Goal: Share content: Share content

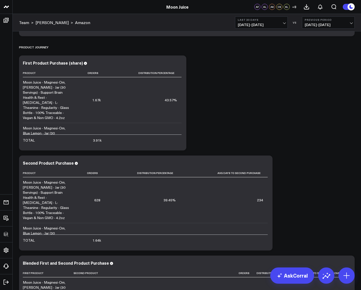
scroll to position [2667, 0]
click at [181, 61] on icon at bounding box center [179, 63] width 6 height 6
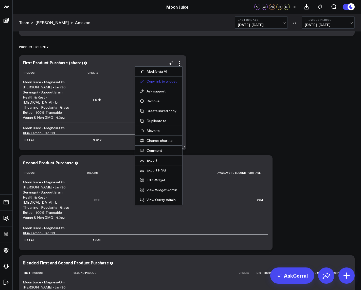
click at [163, 81] on button "Copy link to widget" at bounding box center [158, 81] width 37 height 5
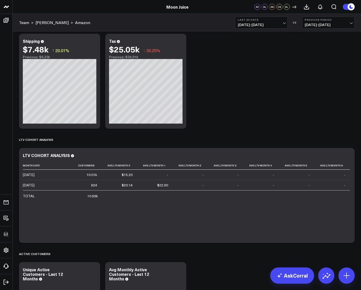
scroll to position [1116, 0]
click at [261, 23] on span "07/30/25 - 08/28/25" at bounding box center [261, 25] width 47 height 4
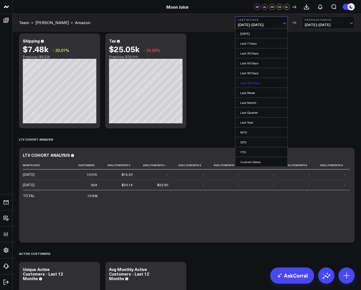
click at [250, 83] on link "Last 365 Days" at bounding box center [261, 83] width 52 height 10
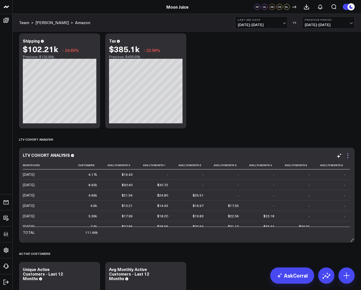
click at [346, 154] on icon at bounding box center [348, 156] width 6 height 6
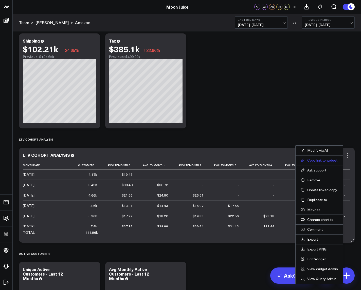
click at [324, 159] on button "Copy link to widget" at bounding box center [319, 160] width 37 height 5
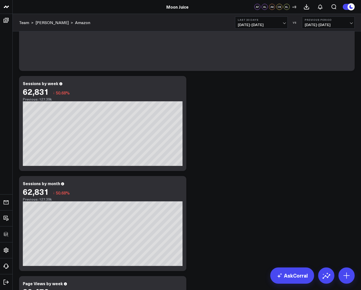
scroll to position [1914, 0]
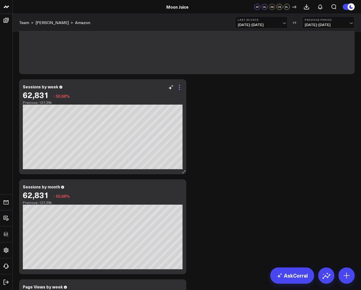
click at [180, 86] on icon at bounding box center [179, 87] width 6 height 6
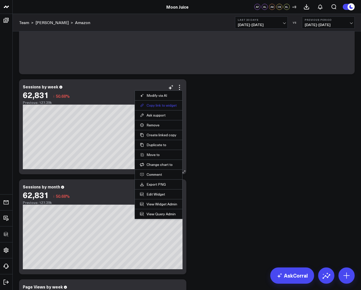
click at [169, 104] on button "Copy link to widget" at bounding box center [158, 105] width 37 height 5
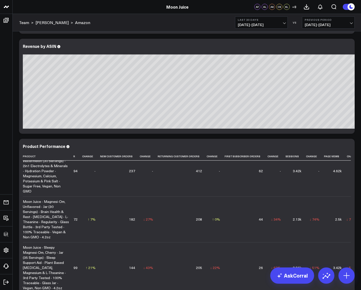
scroll to position [221, 287]
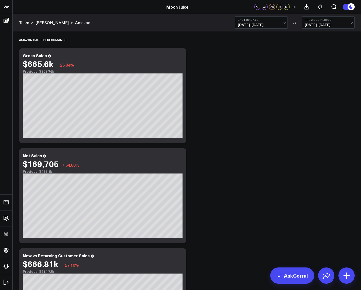
scroll to position [2055, 0]
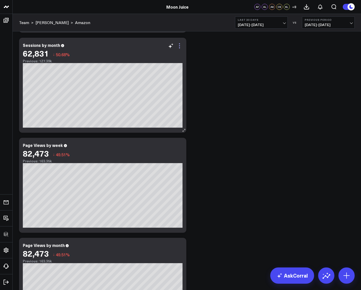
click at [178, 46] on icon at bounding box center [179, 46] width 6 height 6
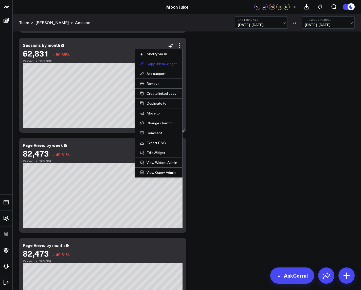
click at [170, 64] on button "Copy link to widget" at bounding box center [158, 64] width 37 height 5
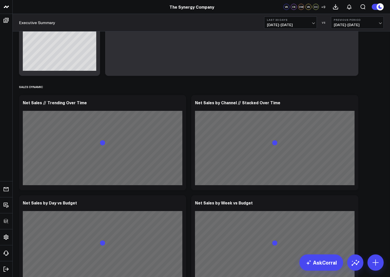
scroll to position [684, 0]
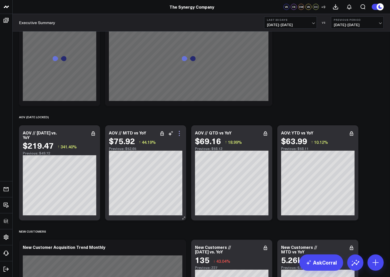
click at [181, 134] on icon at bounding box center [179, 133] width 6 height 6
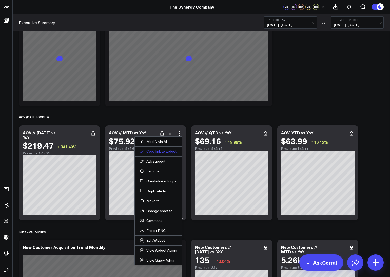
click at [173, 152] on button "Copy link to widget" at bounding box center [158, 151] width 37 height 5
